Goal: Task Accomplishment & Management: Complete application form

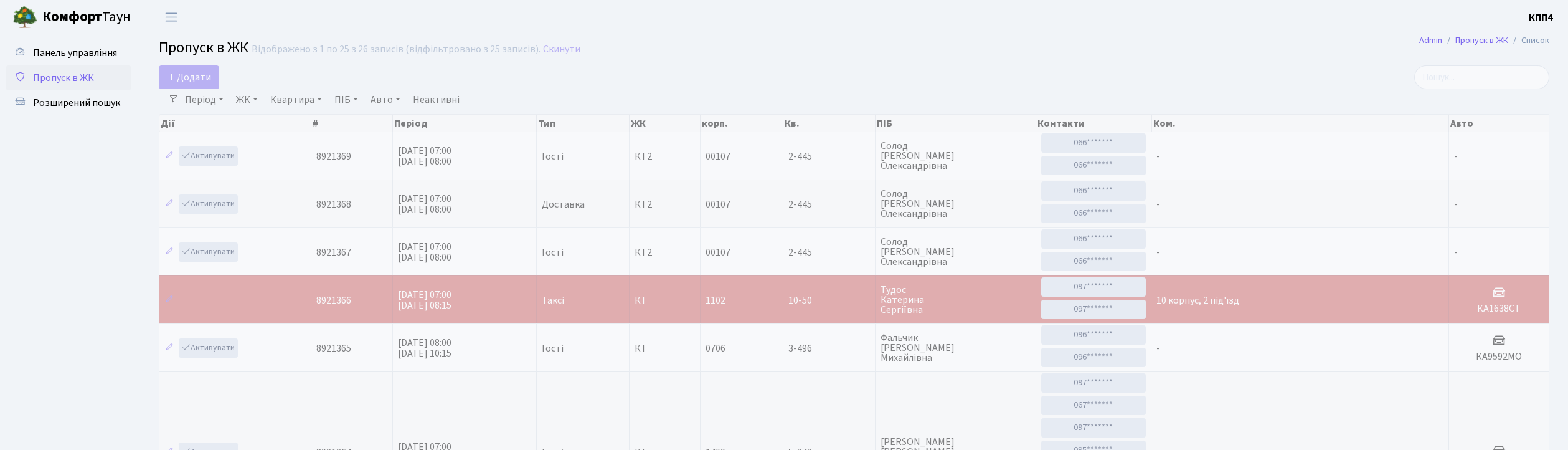
select select "25"
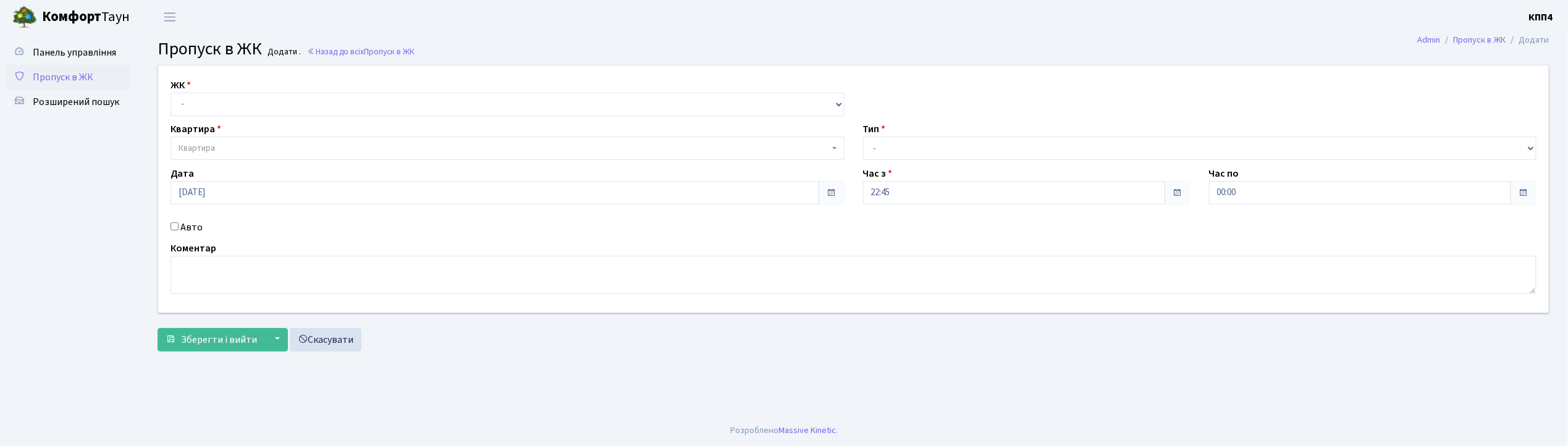
click at [174, 226] on input "Авто" at bounding box center [174, 227] width 8 height 8
checkbox input "true"
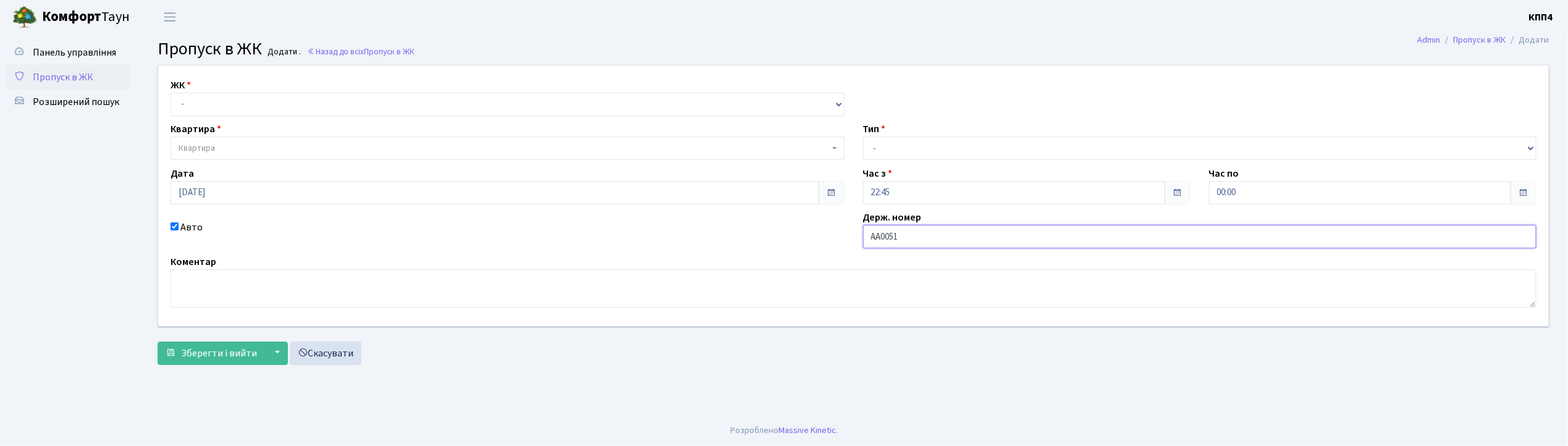
type input "АА0051ОР"
click at [204, 109] on select "- КТ, вул. Регенераторна, 4 КТ2, просп. Соборності, 17 КТ3, вул. Березнева, 16 …" at bounding box center [507, 105] width 674 height 23
select select "271"
click at [170, 93] on select "- КТ, вул. Регенераторна, 4 КТ2, просп. Соборності, 17 КТ3, вул. Березнева, 16 …" at bounding box center [507, 105] width 674 height 23
select select
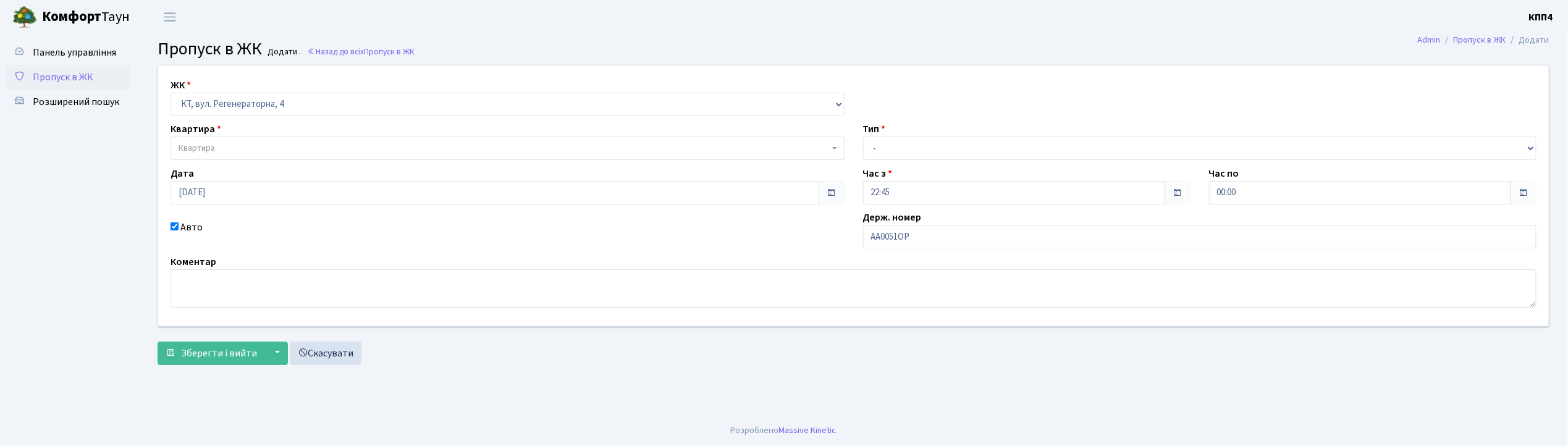
click at [209, 149] on span "Квартира" at bounding box center [197, 148] width 37 height 12
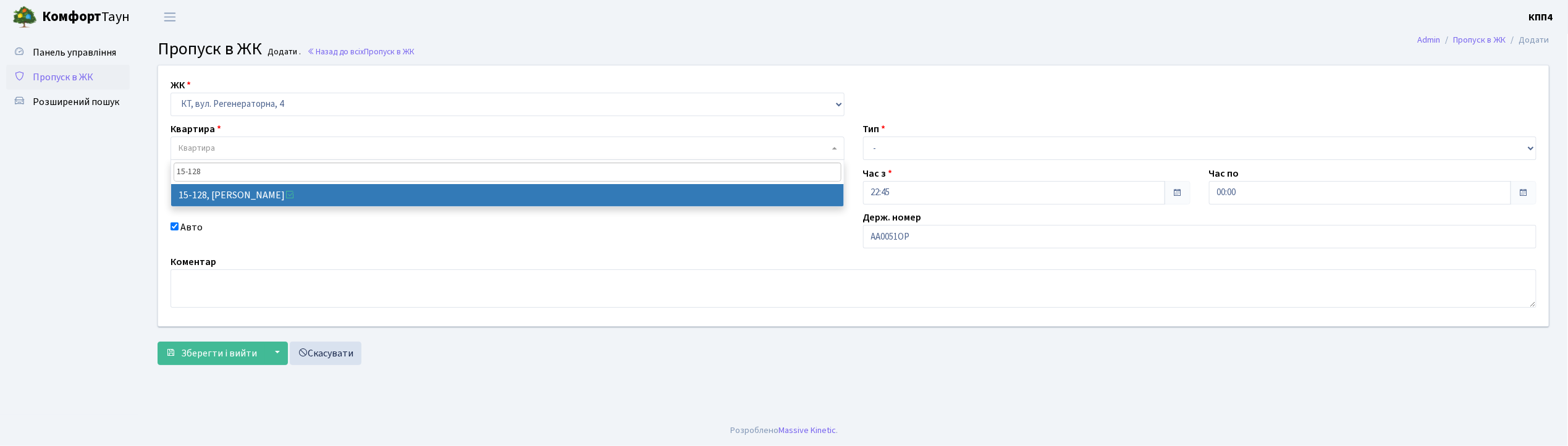
type input "15-128"
select select "8903"
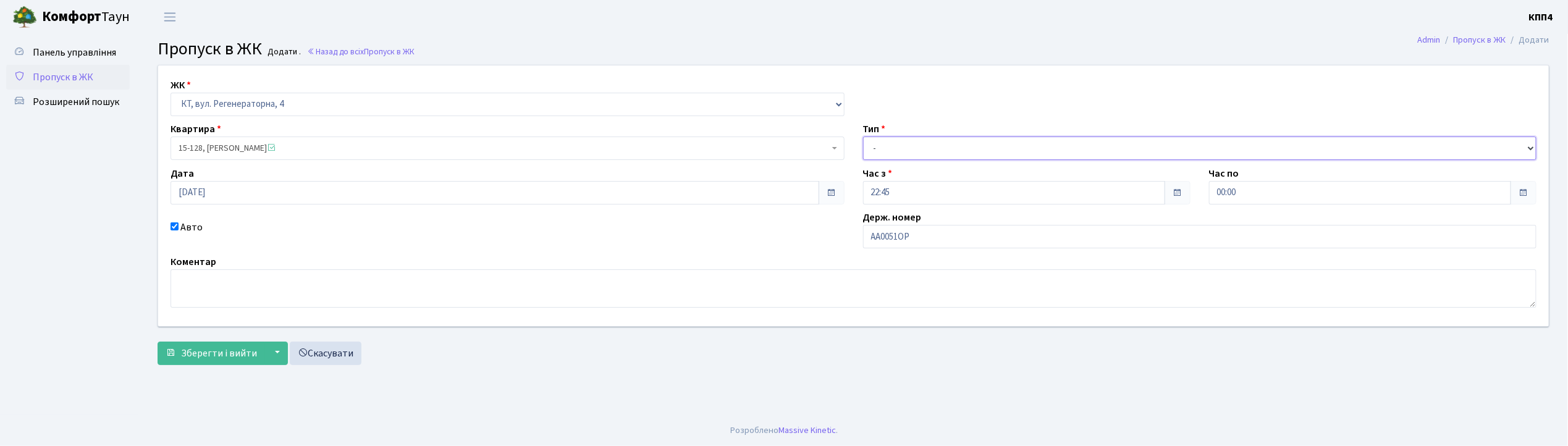
click at [900, 151] on select "- Доставка Таксі Гості Сервіс" at bounding box center [1200, 148] width 674 height 23
select select "2"
click at [863, 136] on select "- Доставка Таксі Гості Сервіс" at bounding box center [1200, 148] width 674 height 23
click at [214, 356] on span "Зберегти і вийти" at bounding box center [219, 353] width 76 height 13
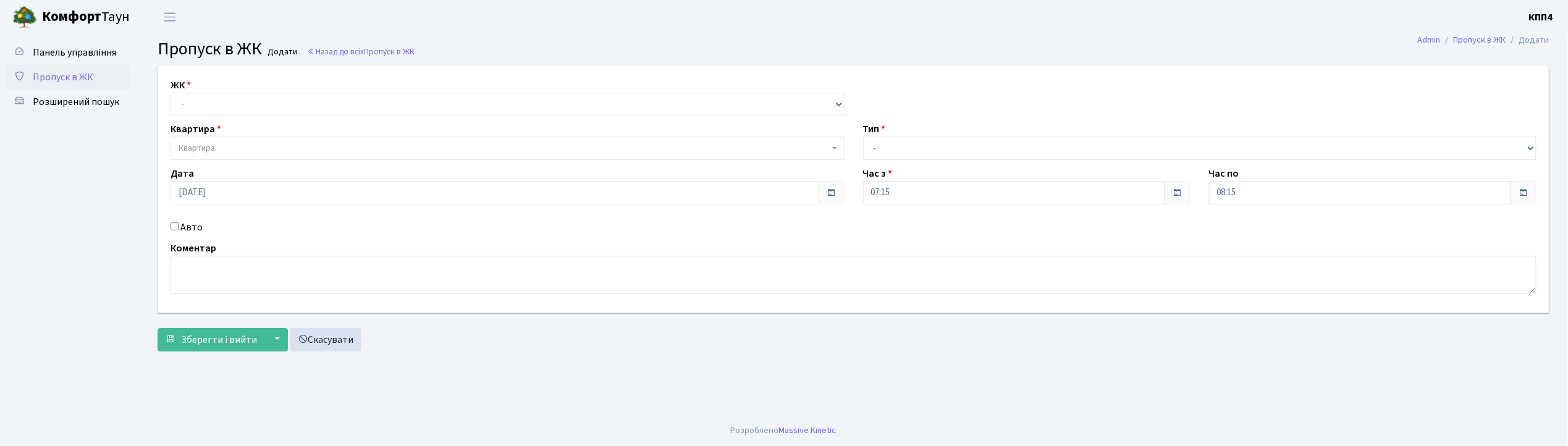
click at [173, 225] on input "Авто" at bounding box center [174, 227] width 8 height 8
checkbox input "true"
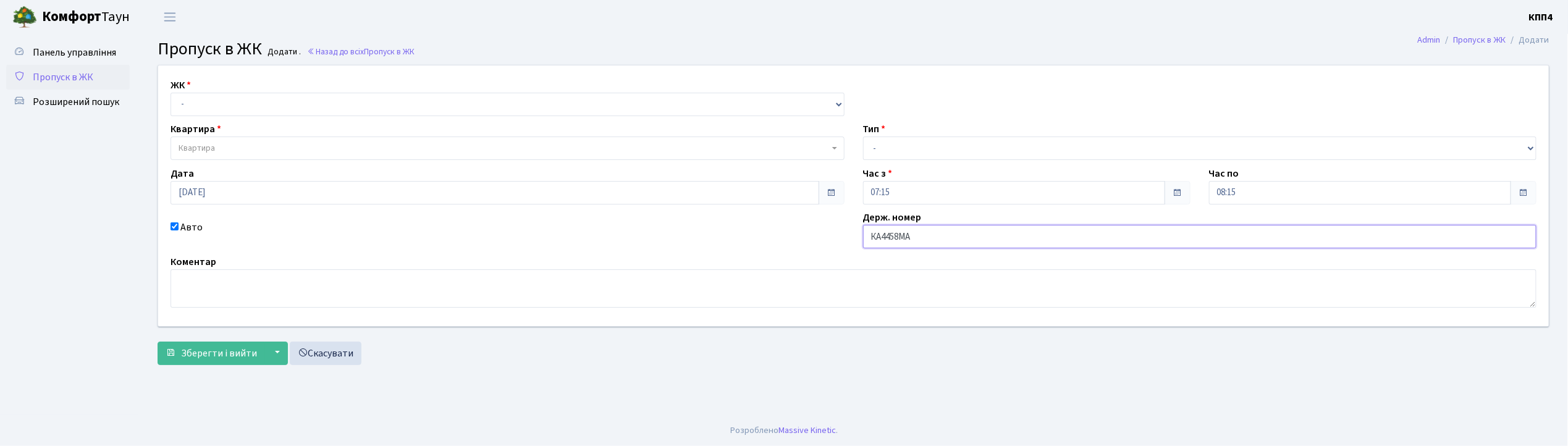
type input "КА4458МА"
click at [220, 107] on select "- КТ, вул. Регенераторна, 4 КТ2, просп. Соборності, 17 КТ3, вул. Березнева, 16 …" at bounding box center [507, 105] width 674 height 23
select select "271"
click at [170, 93] on select "- КТ, вул. Регенераторна, 4 КТ2, просп. Соборності, 17 КТ3, вул. Березнева, 16 …" at bounding box center [507, 105] width 674 height 23
select select
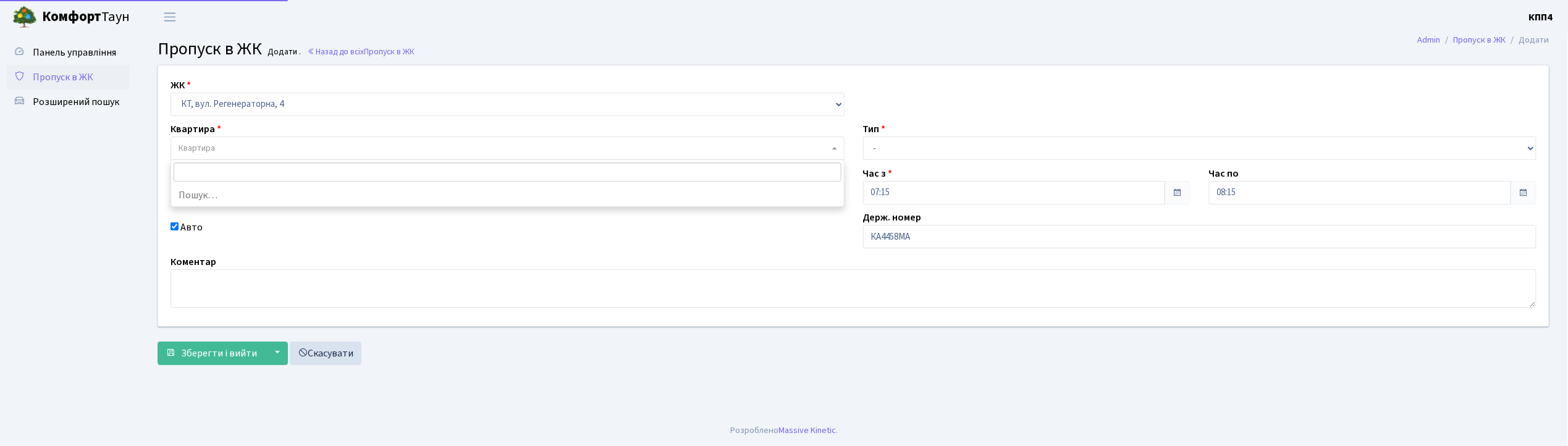
click at [214, 141] on span "Квартира" at bounding box center [507, 148] width 674 height 23
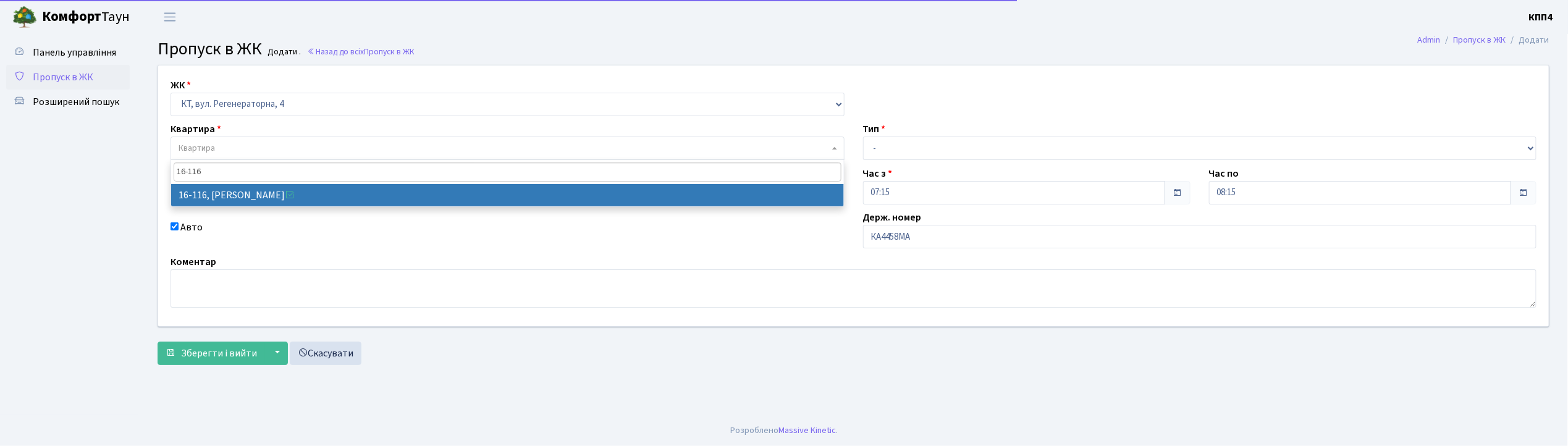
type input "16-116"
select select "8677"
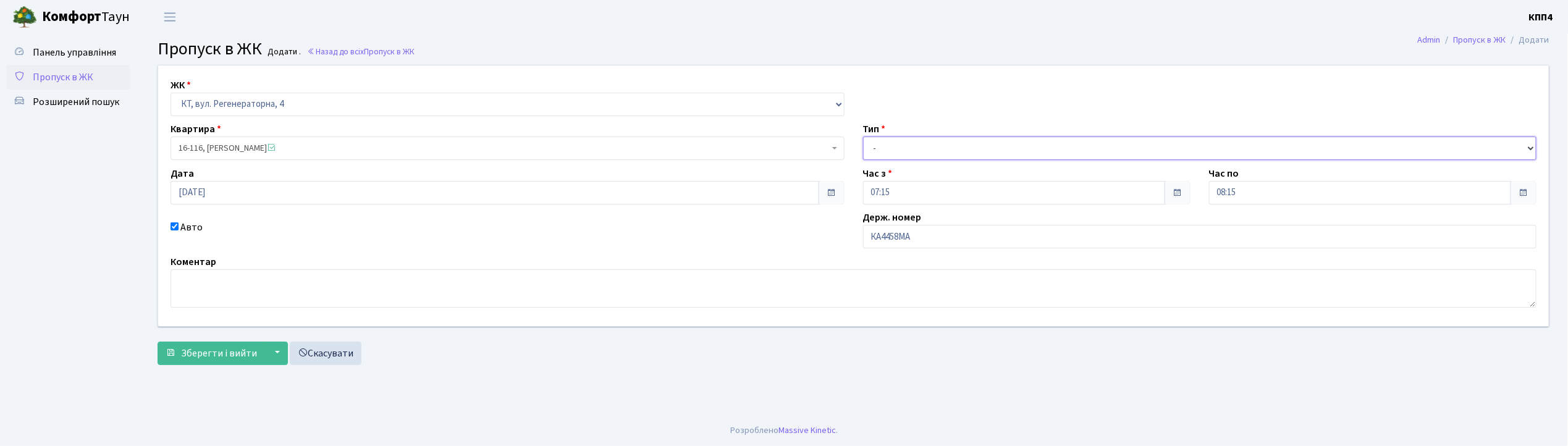
click at [900, 154] on select "- Доставка Таксі Гості Сервіс" at bounding box center [1200, 148] width 674 height 23
select select "2"
click at [863, 136] on select "- Доставка Таксі Гості Сервіс" at bounding box center [1200, 148] width 674 height 23
click at [199, 355] on span "Зберегти і вийти" at bounding box center [219, 353] width 76 height 13
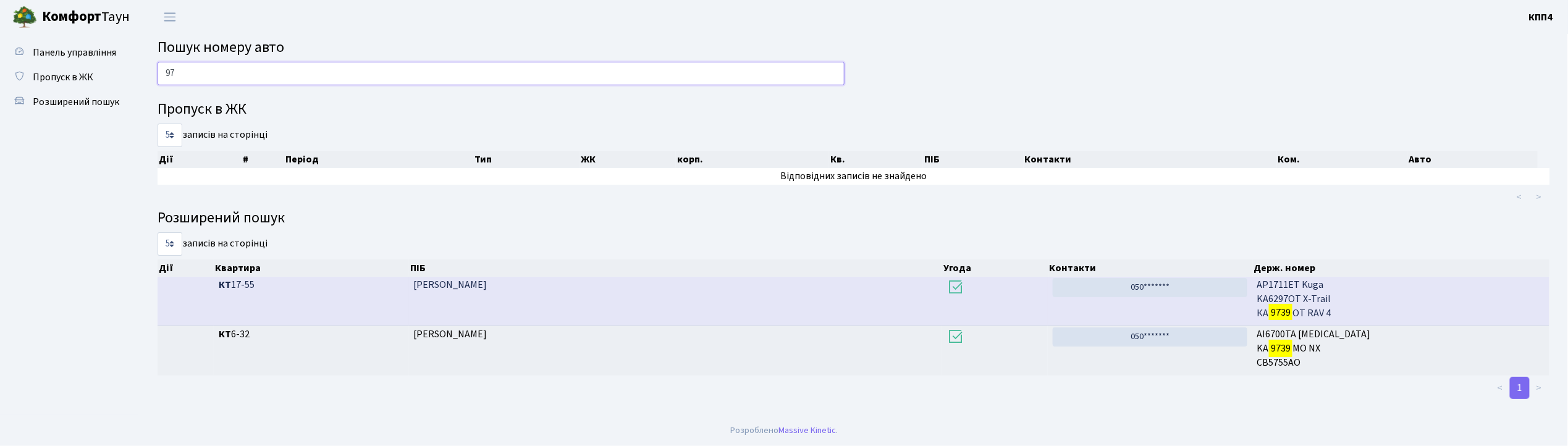
type input "9"
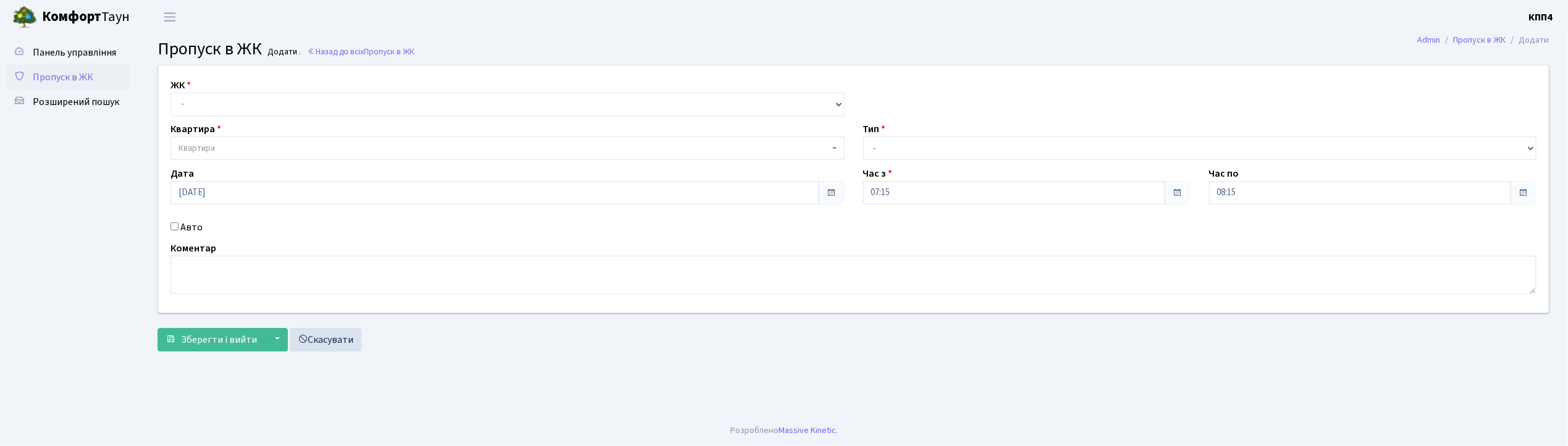
click at [175, 228] on input "Авто" at bounding box center [174, 227] width 8 height 8
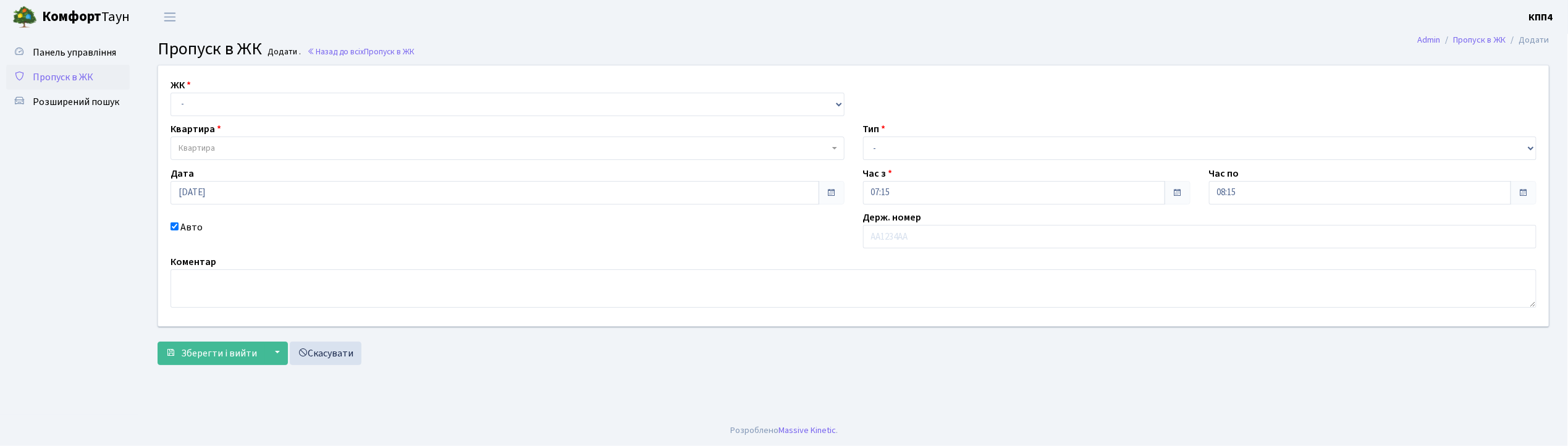
click at [175, 228] on input "Авто" at bounding box center [174, 227] width 8 height 8
checkbox input "false"
